Goal: Navigation & Orientation: Find specific page/section

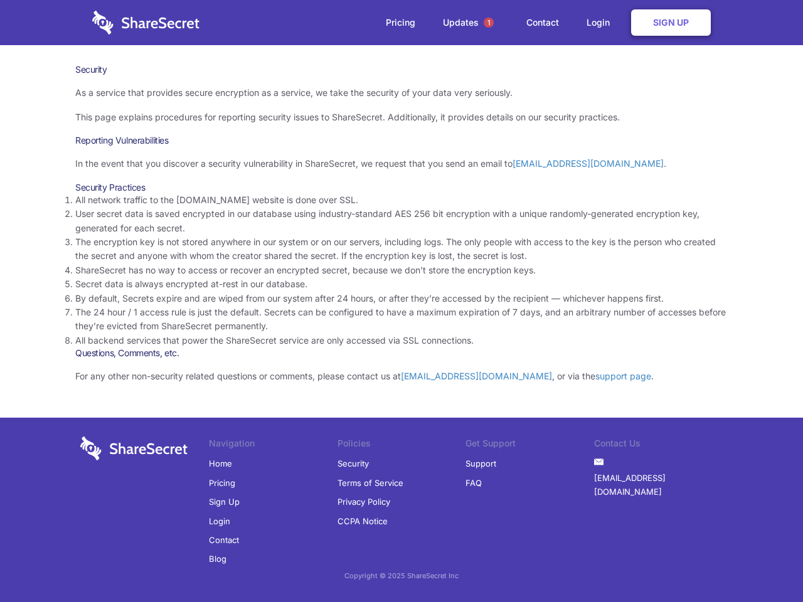
click at [402, 301] on li "By default, Secrets expire and are wiped from our system after 24 hours, or aft…" at bounding box center [401, 299] width 653 height 14
click at [489, 23] on span "1" at bounding box center [489, 23] width 10 height 10
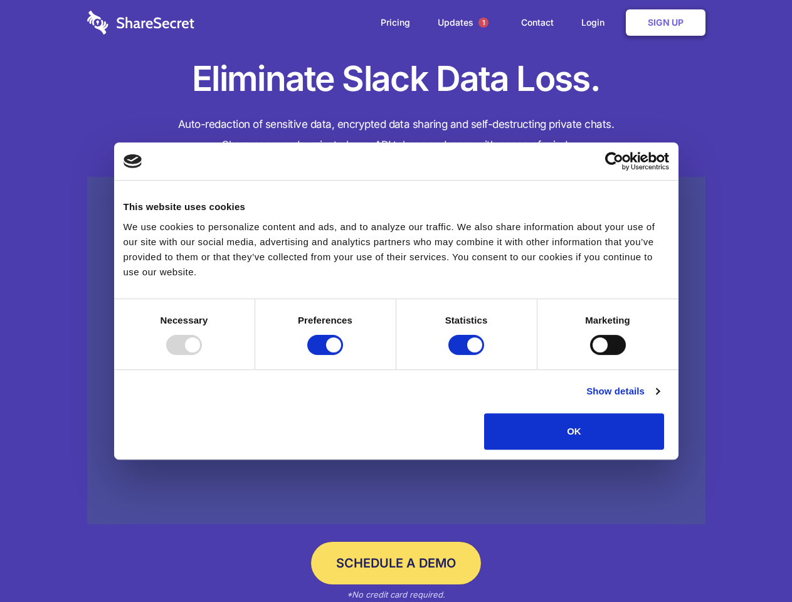
click at [202, 355] on div at bounding box center [184, 345] width 36 height 20
click at [343, 355] on input "Preferences" at bounding box center [325, 345] width 36 height 20
checkbox input "false"
click at [468, 355] on input "Statistics" at bounding box center [467, 345] width 36 height 20
checkbox input "false"
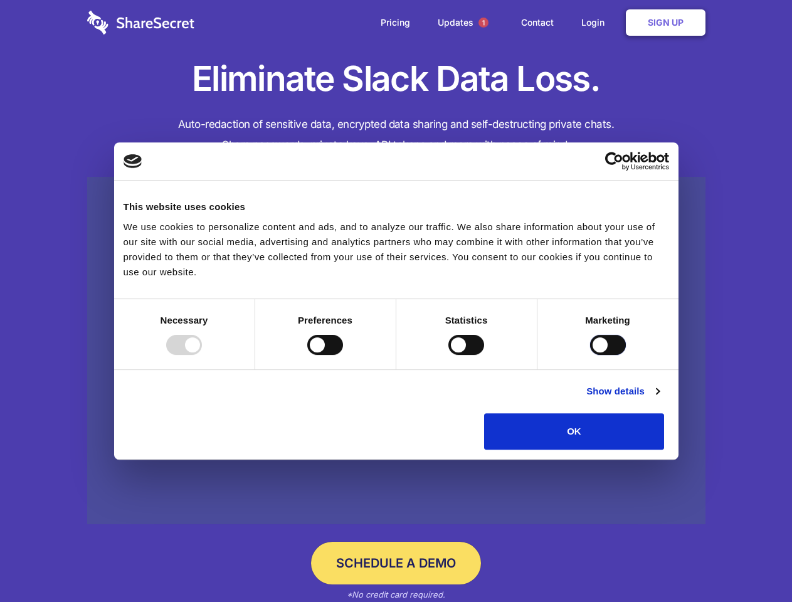
click at [590, 355] on input "Marketing" at bounding box center [608, 345] width 36 height 20
checkbox input "true"
click at [659, 399] on link "Show details" at bounding box center [623, 391] width 73 height 15
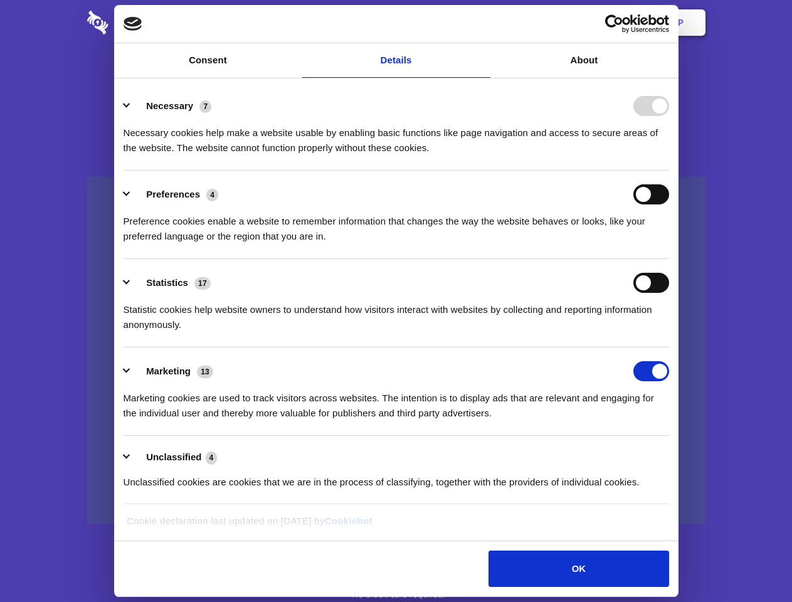
click at [675, 454] on ul "Necessary 7 Necessary cookies help make a website usable by enabling basic func…" at bounding box center [396, 293] width 558 height 423
click at [483, 23] on span "1" at bounding box center [484, 23] width 10 height 10
